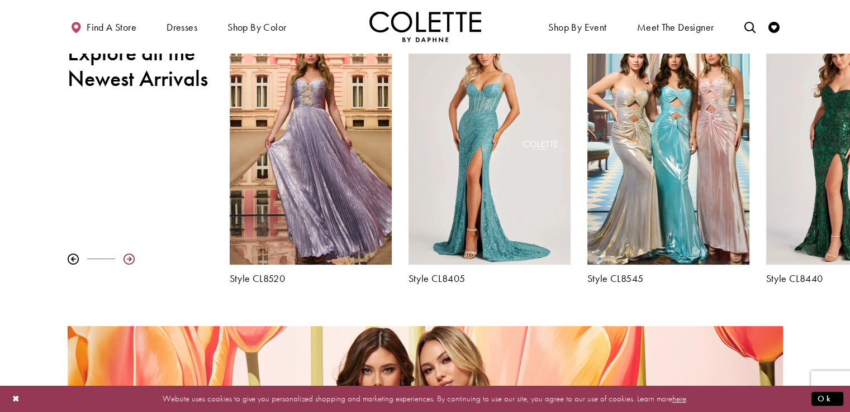
click at [126, 257] on div at bounding box center [128, 259] width 11 height 11
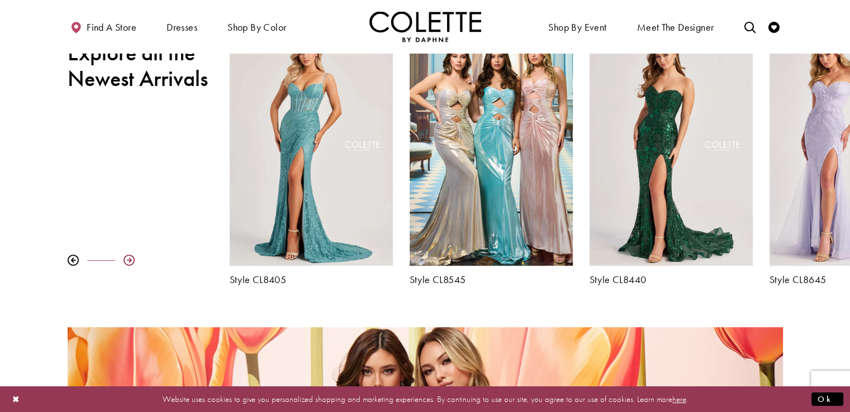
click at [129, 261] on div at bounding box center [128, 260] width 11 height 11
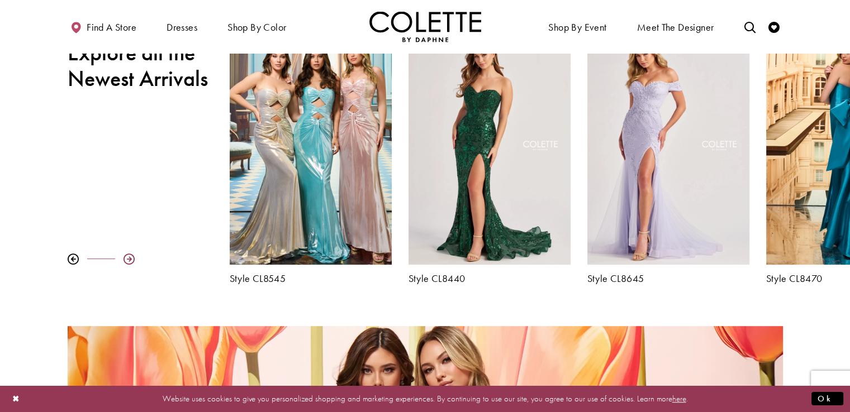
click at [129, 261] on div at bounding box center [128, 259] width 11 height 11
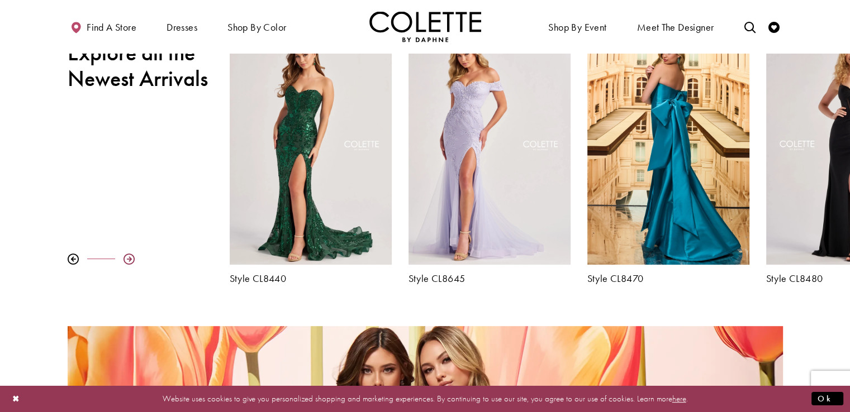
click at [129, 261] on div at bounding box center [128, 259] width 11 height 11
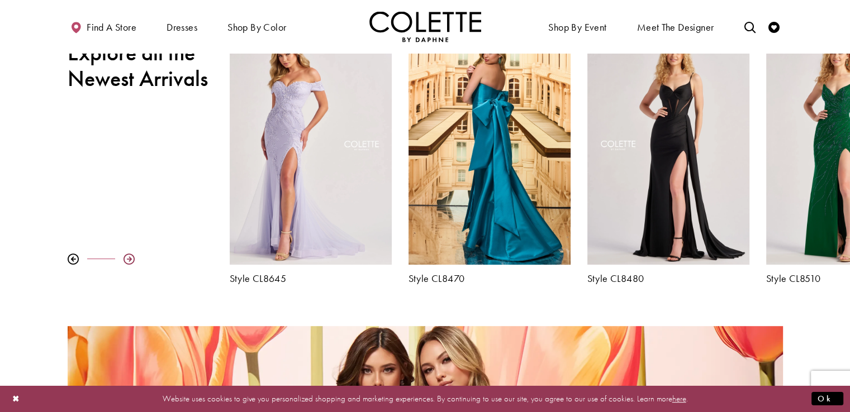
click at [129, 261] on div at bounding box center [128, 259] width 11 height 11
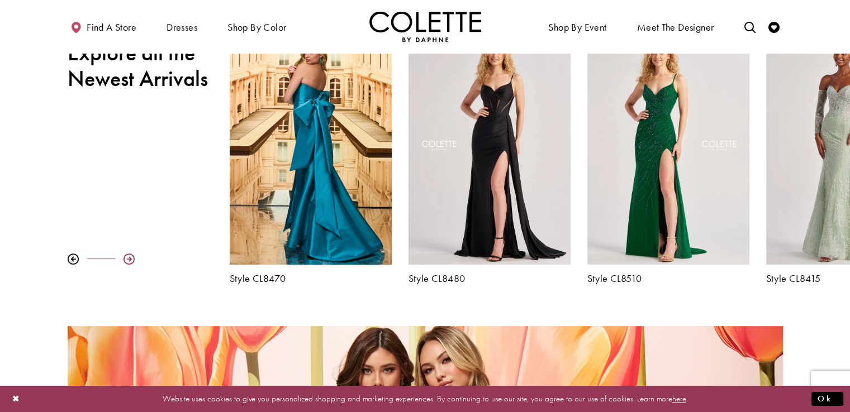
click at [129, 261] on div at bounding box center [128, 259] width 11 height 11
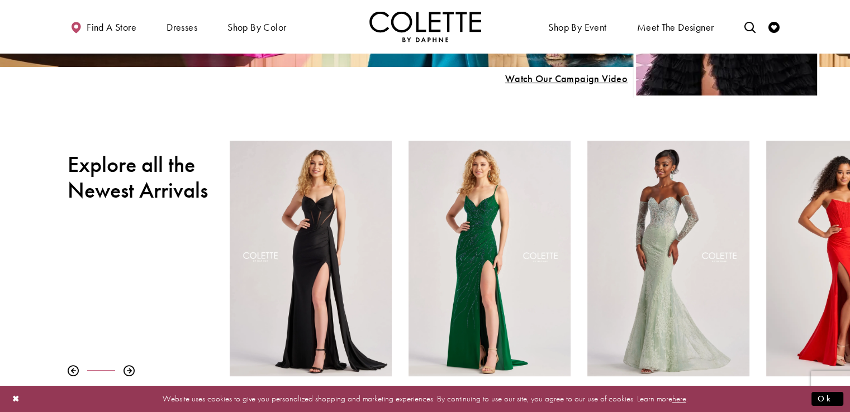
scroll to position [335, 0]
click at [127, 374] on div at bounding box center [128, 370] width 11 height 11
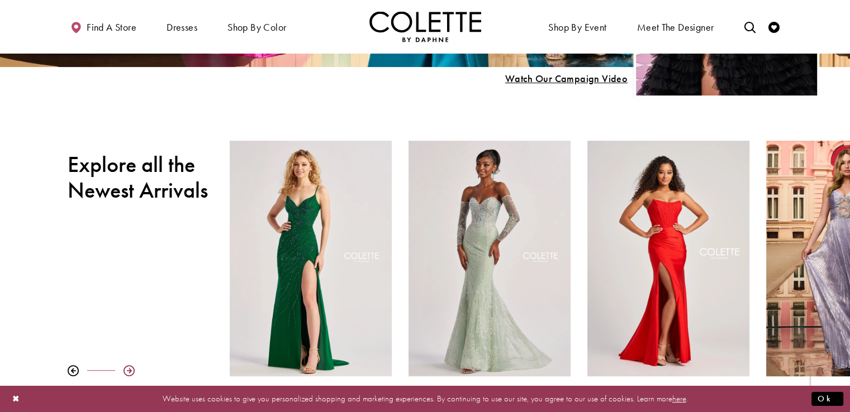
click at [127, 374] on div at bounding box center [128, 370] width 11 height 11
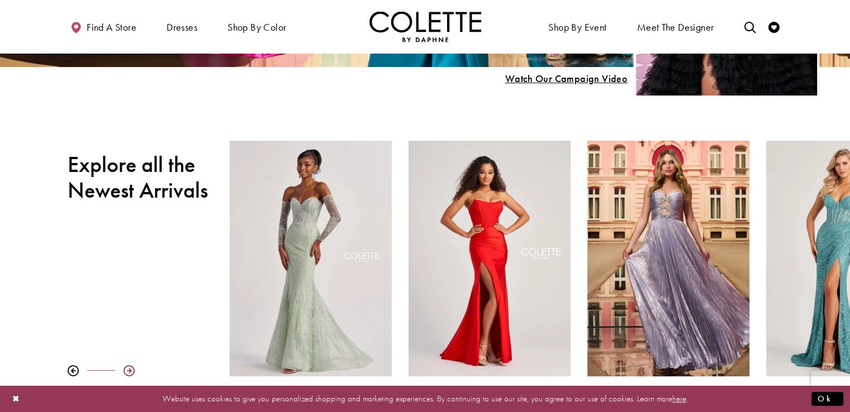
click at [127, 374] on div at bounding box center [128, 370] width 11 height 11
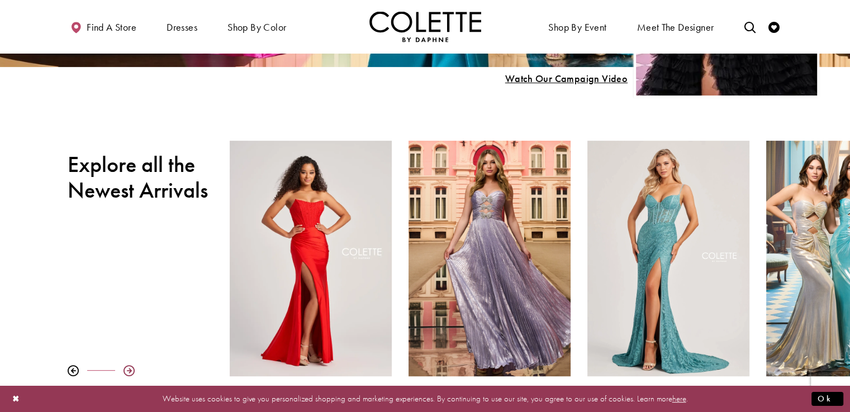
click at [128, 371] on div at bounding box center [128, 370] width 11 height 11
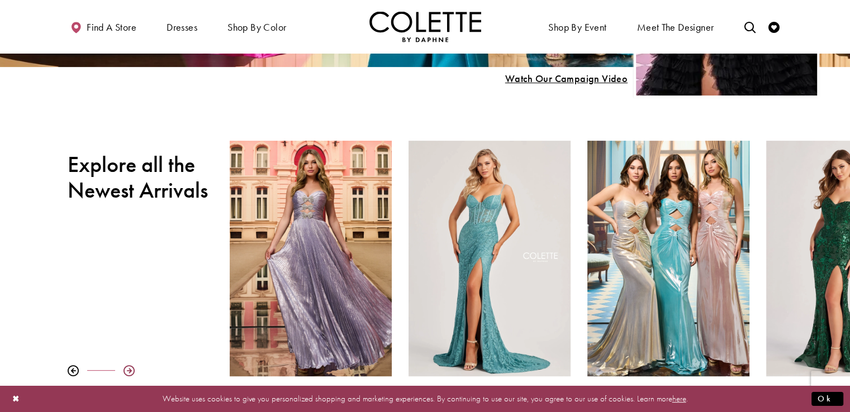
click at [128, 371] on div at bounding box center [128, 370] width 11 height 11
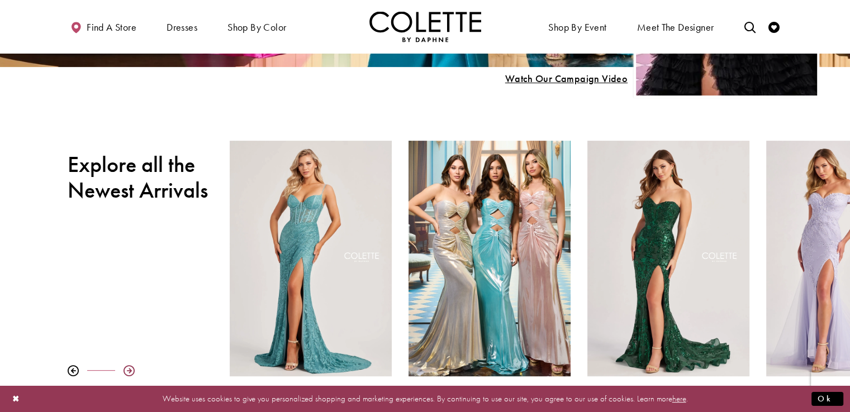
click at [123, 372] on div at bounding box center [128, 370] width 11 height 11
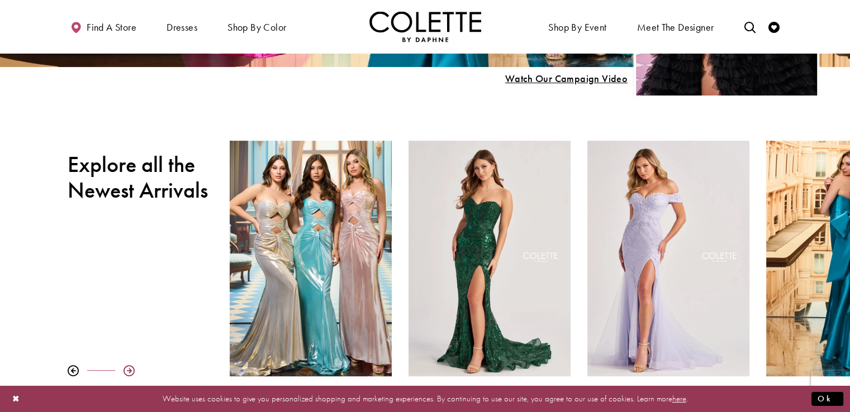
click at [123, 372] on div at bounding box center [128, 370] width 11 height 11
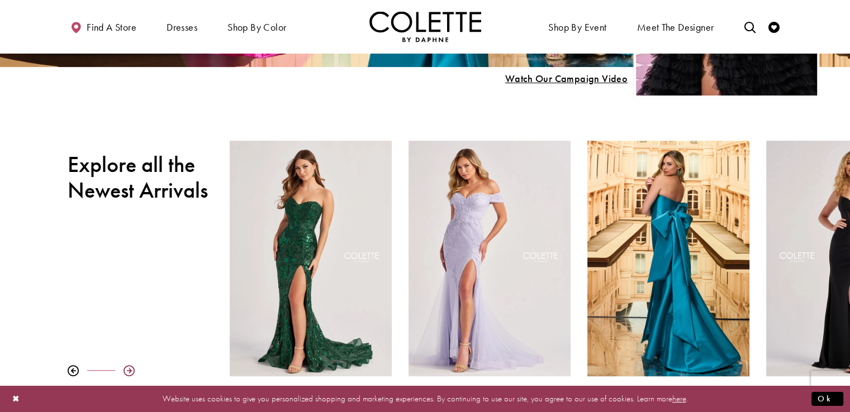
click at [123, 372] on div at bounding box center [128, 370] width 11 height 11
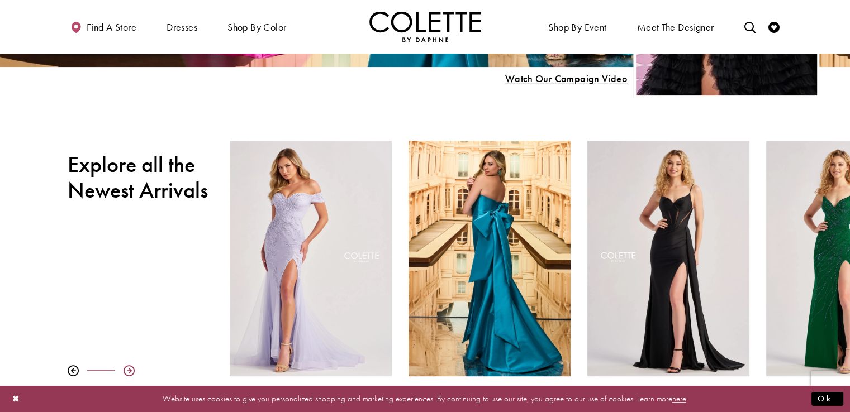
click at [123, 372] on div at bounding box center [128, 370] width 11 height 11
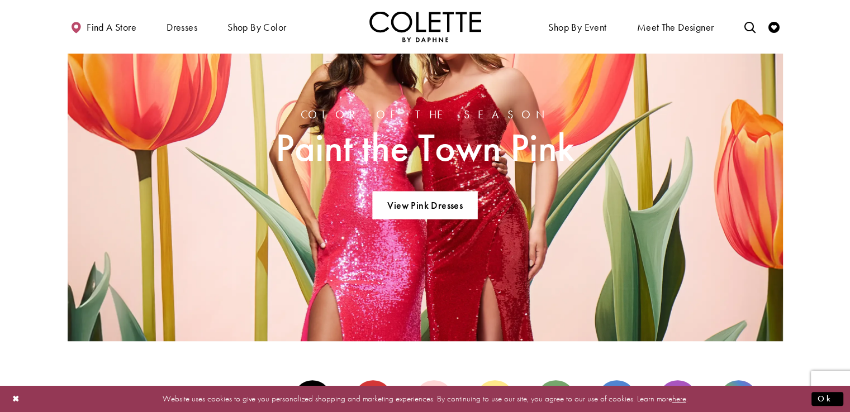
scroll to position [1062, 0]
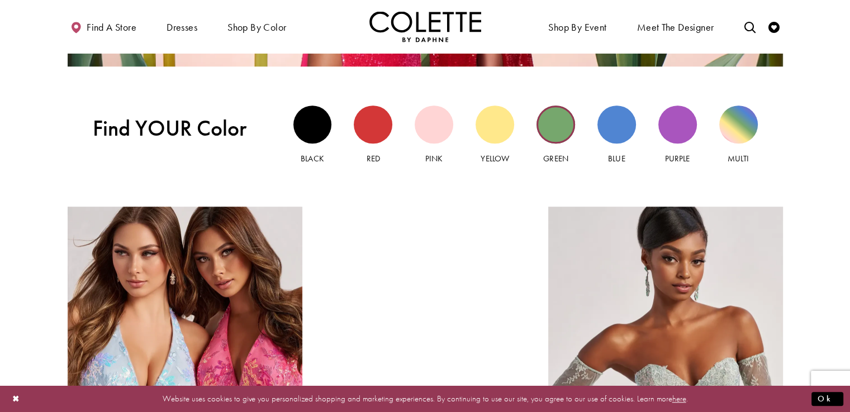
click at [561, 122] on div "Green view" at bounding box center [555, 125] width 39 height 39
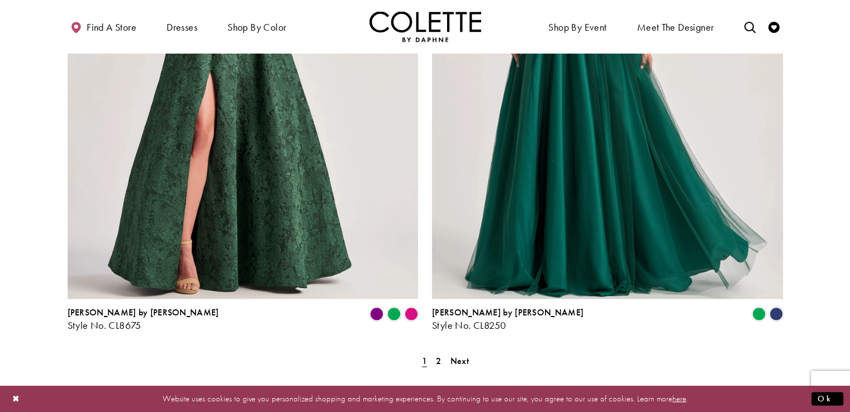
scroll to position [2011, 0]
click at [459, 355] on span "Next" at bounding box center [459, 361] width 18 height 12
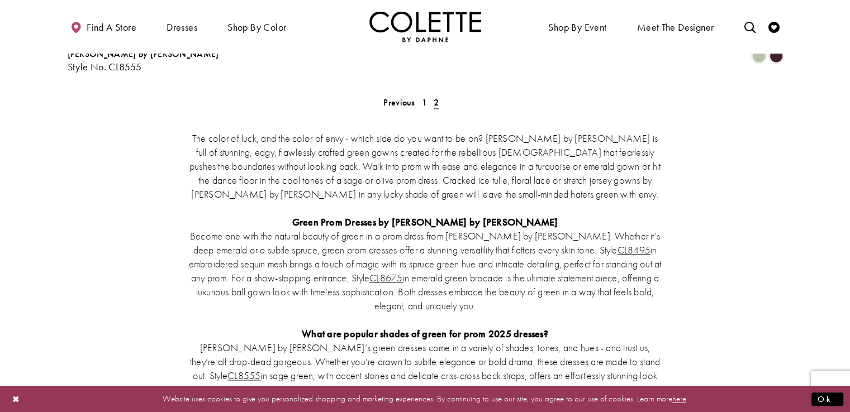
scroll to position [1681, 0]
